Goal: Find specific page/section: Find specific page/section

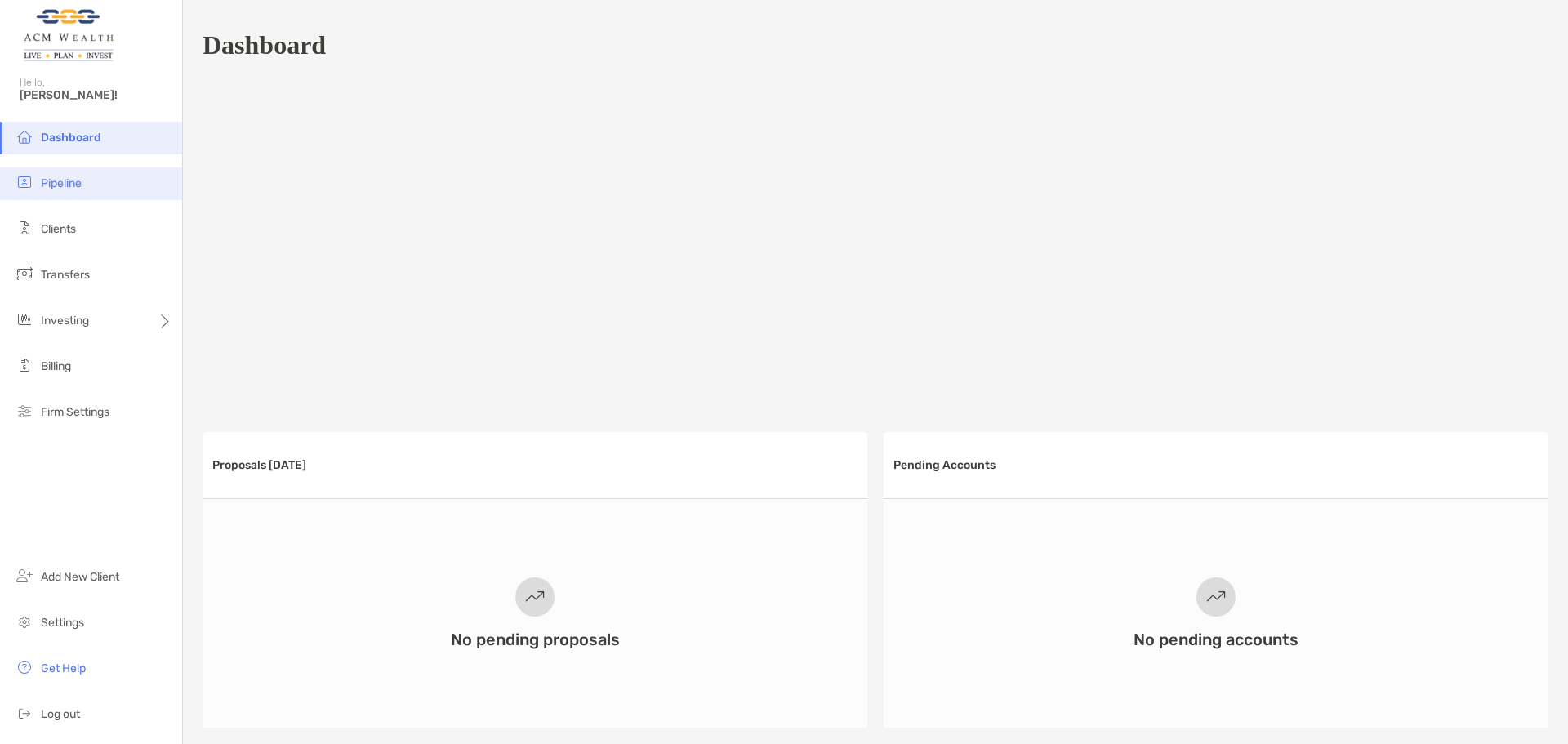
click at [78, 198] on ul "Dashboard Pipeline Clients Transfers Investing Billing Firm Settings" at bounding box center [91, 281] width 182 height 320
click at [69, 186] on span "Pipeline" at bounding box center [60, 183] width 41 height 14
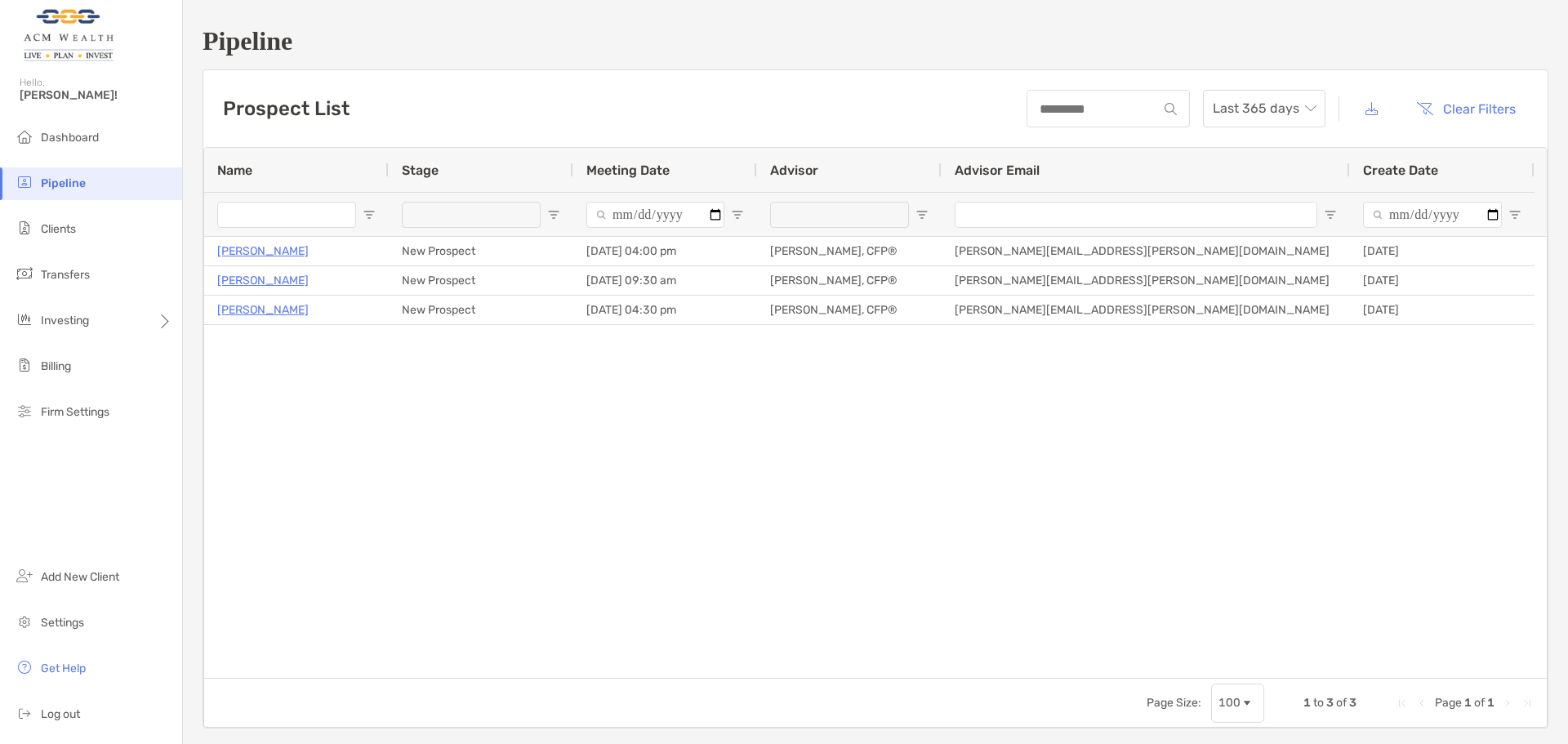
click at [1390, 169] on span "Create Date" at bounding box center [1399, 170] width 75 height 15
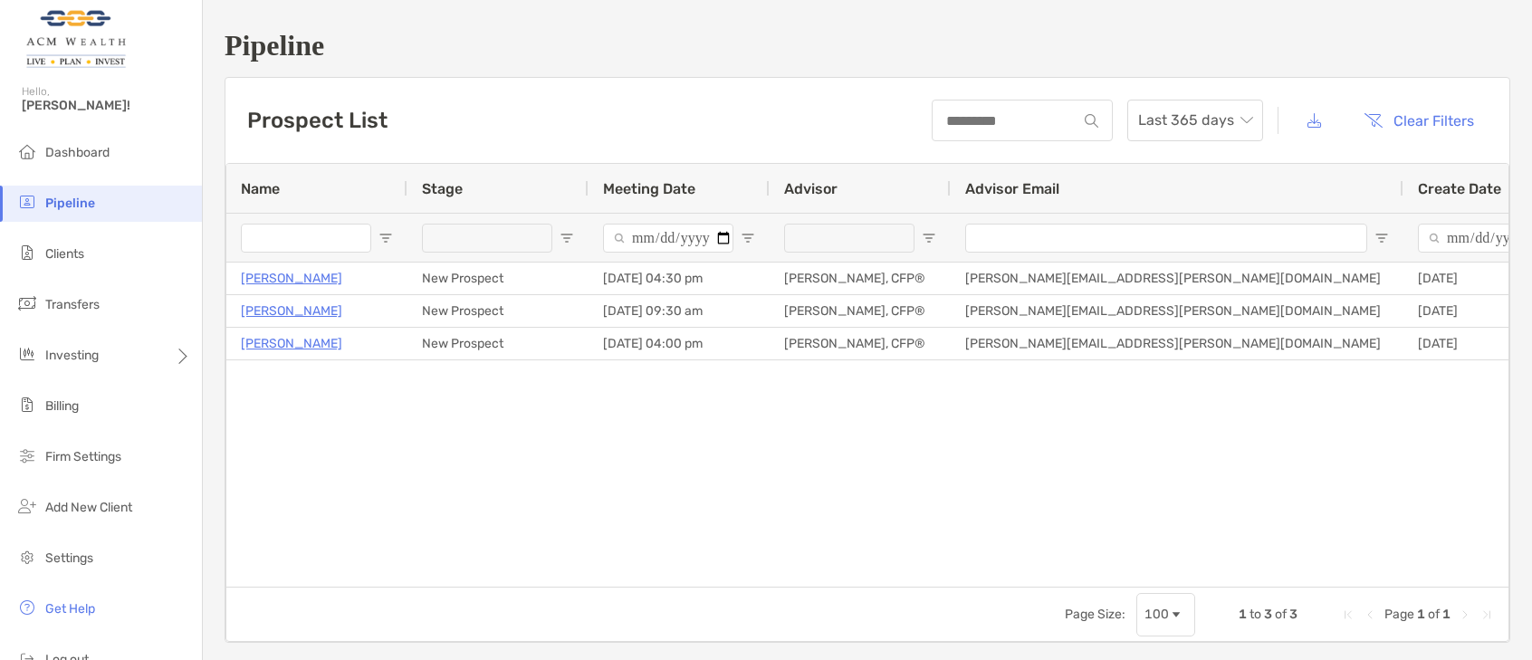
click at [1304, 187] on div "Advisor Email" at bounding box center [1177, 188] width 424 height 49
click at [1304, 187] on div "Advisor Email 1" at bounding box center [1177, 188] width 424 height 49
click at [1438, 187] on span "Create Date" at bounding box center [1459, 188] width 83 height 17
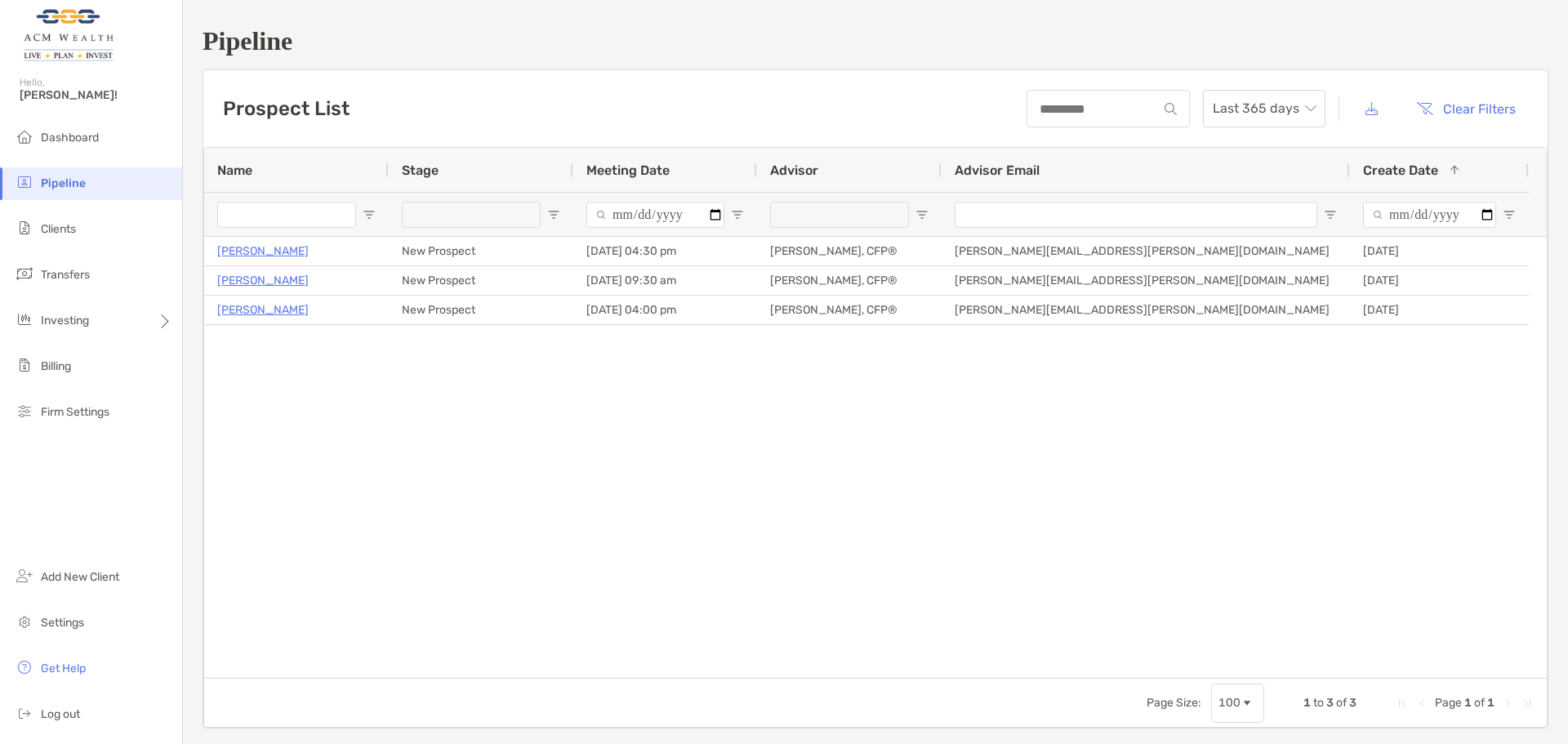
drag, startPoint x: 1532, startPoint y: 166, endPoint x: 1526, endPoint y: 179, distance: 14.3
click at [1526, 179] on div at bounding box center [1527, 170] width 6 height 44
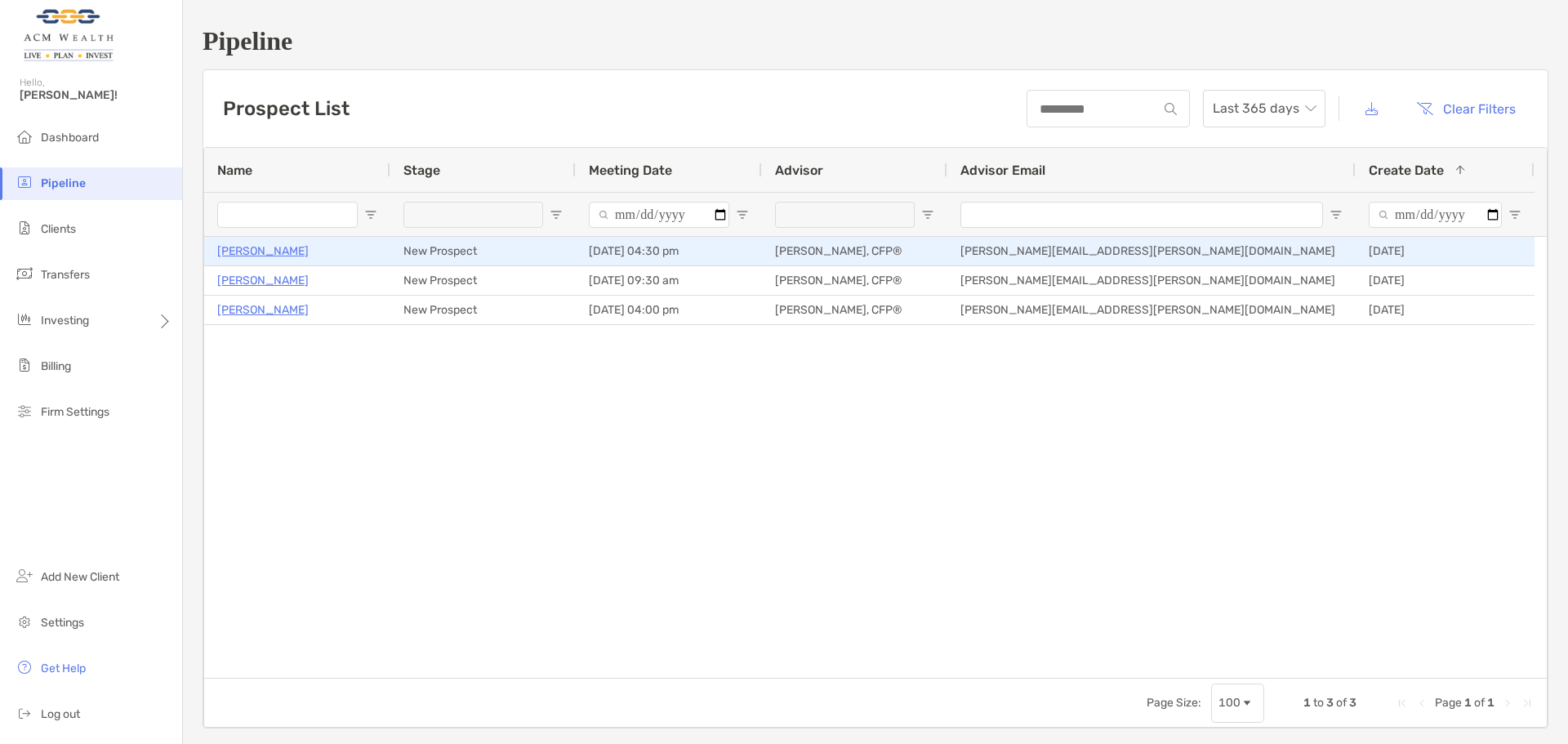
click at [255, 251] on p "[PERSON_NAME]" at bounding box center [262, 251] width 91 height 21
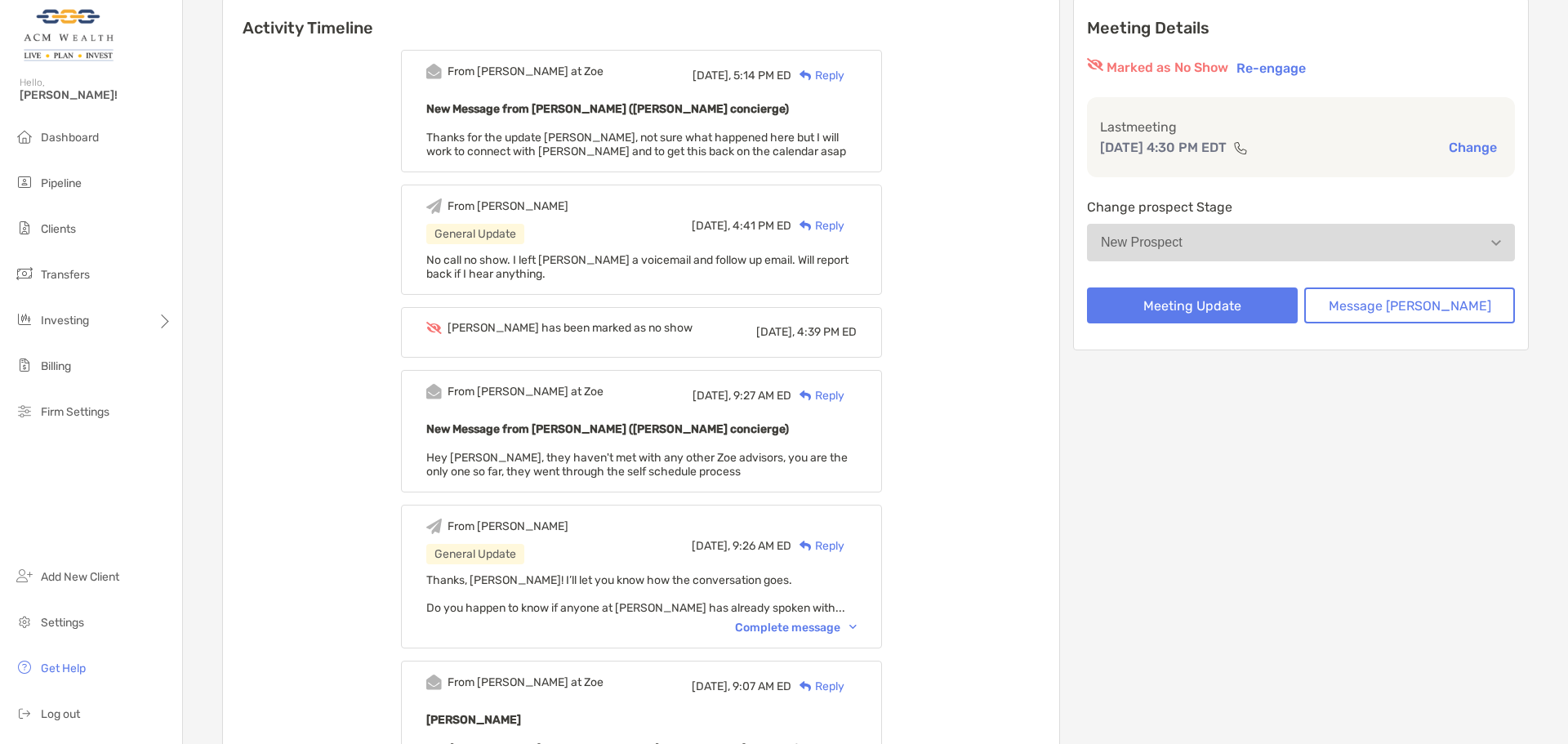
scroll to position [176, 0]
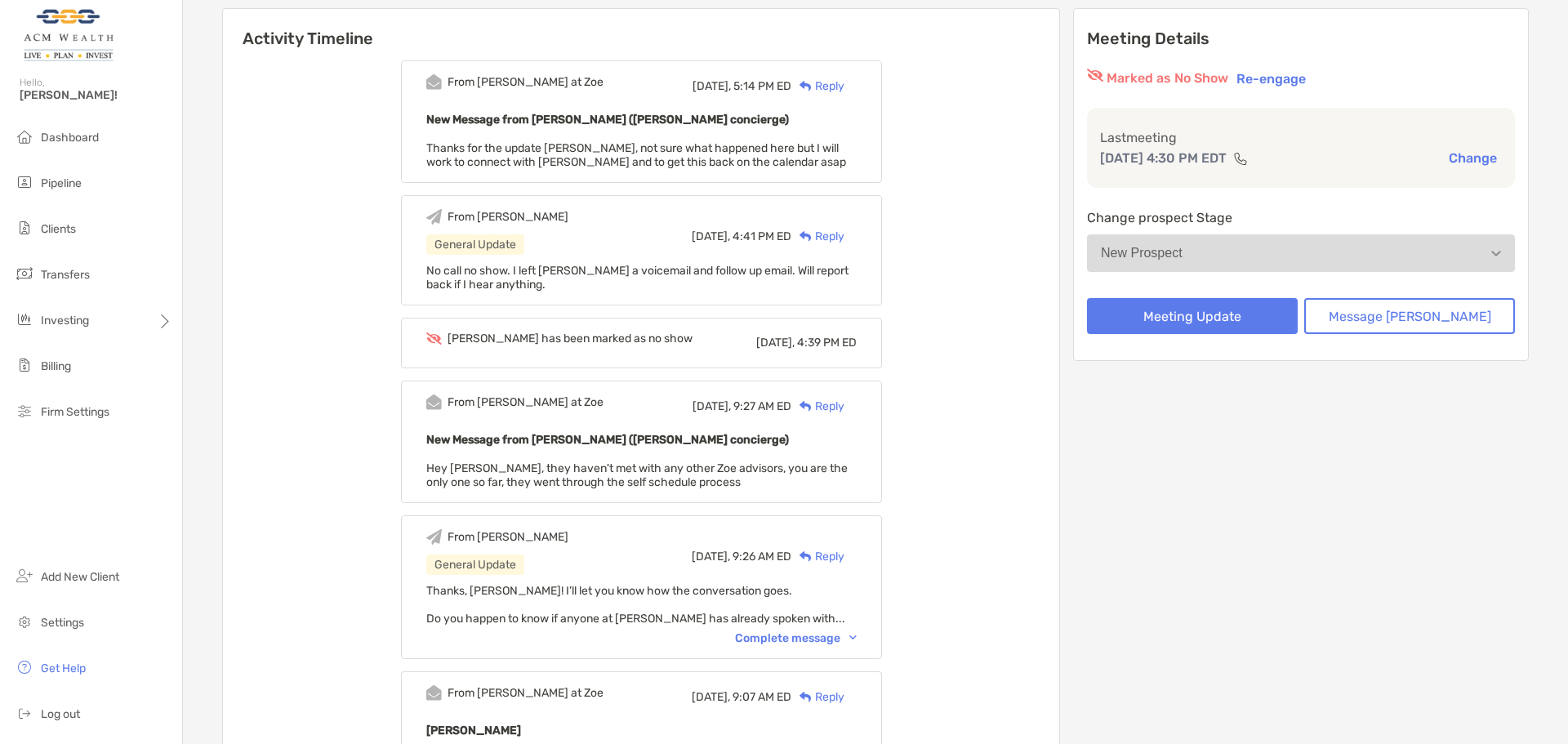
click at [852, 636] on div "Complete message" at bounding box center [795, 638] width 122 height 14
